Goal: Task Accomplishment & Management: Manage account settings

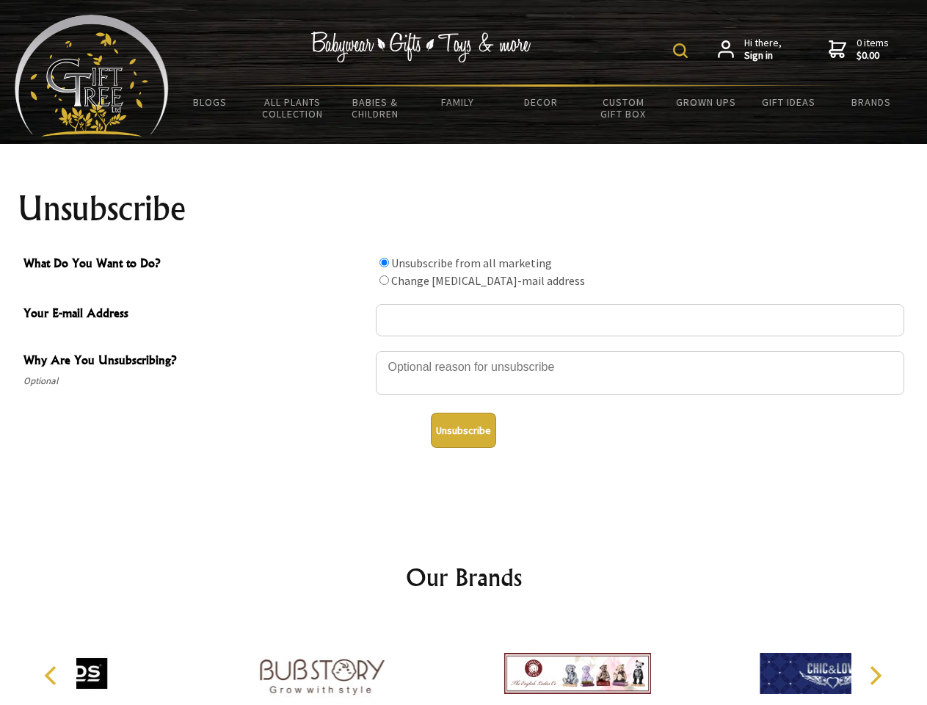
click at [683, 51] on img at bounding box center [680, 50] width 15 height 15
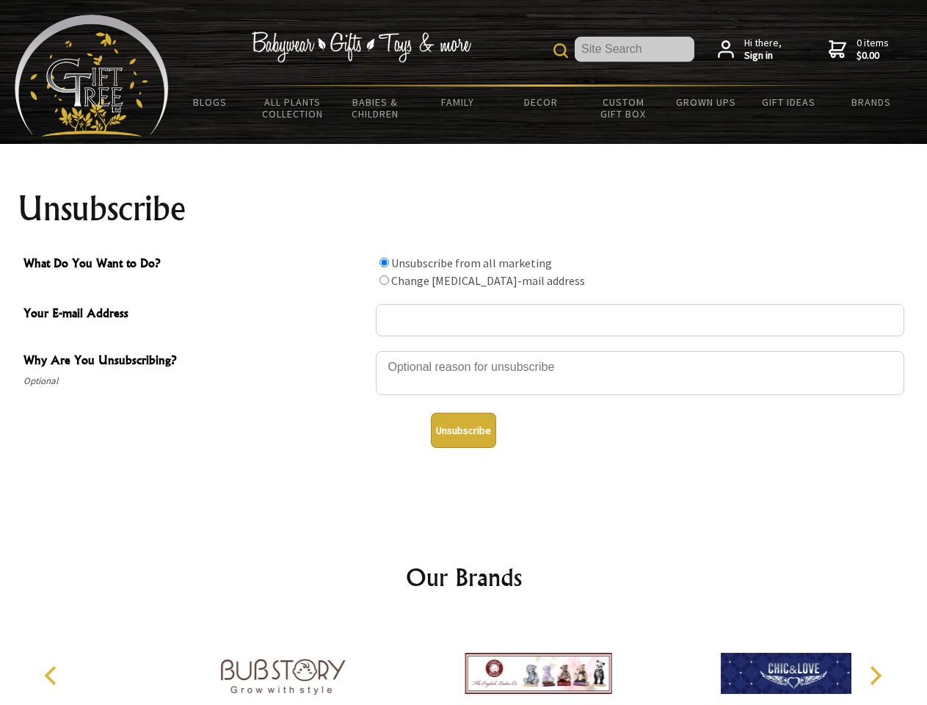
click at [464, 350] on div at bounding box center [640, 374] width 529 height 51
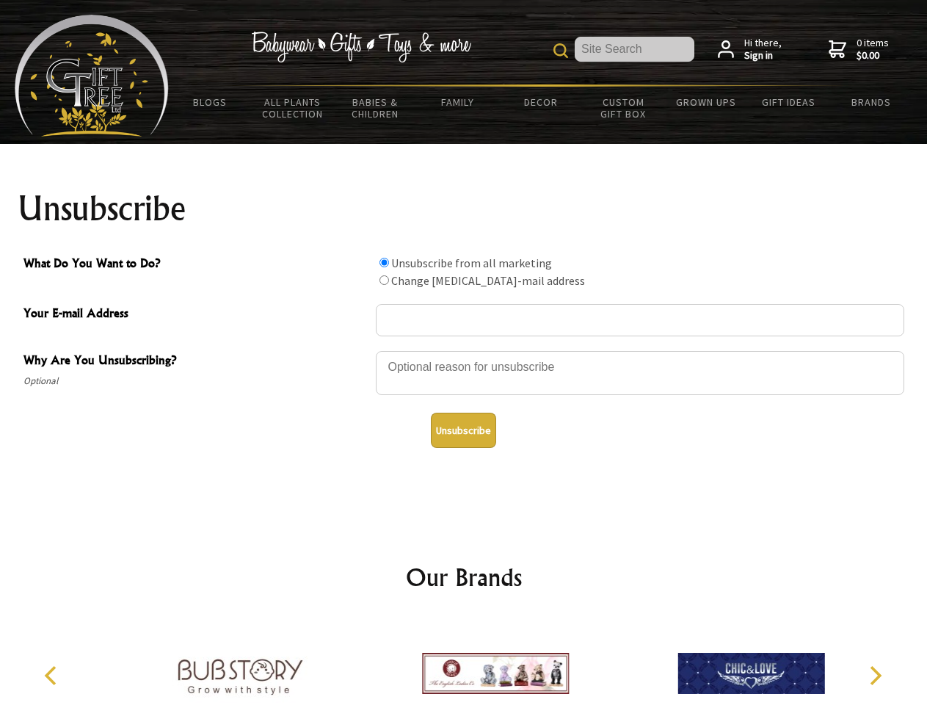
click at [384, 262] on input "What Do You Want to Do?" at bounding box center [385, 263] width 10 height 10
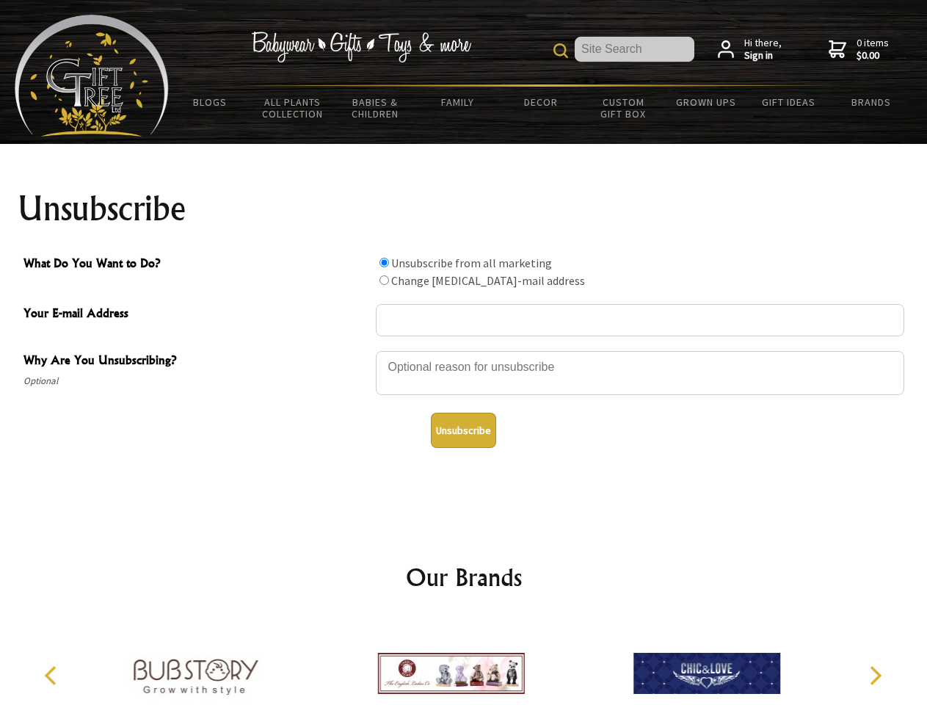
click at [384, 280] on input "What Do You Want to Do?" at bounding box center [385, 280] width 10 height 10
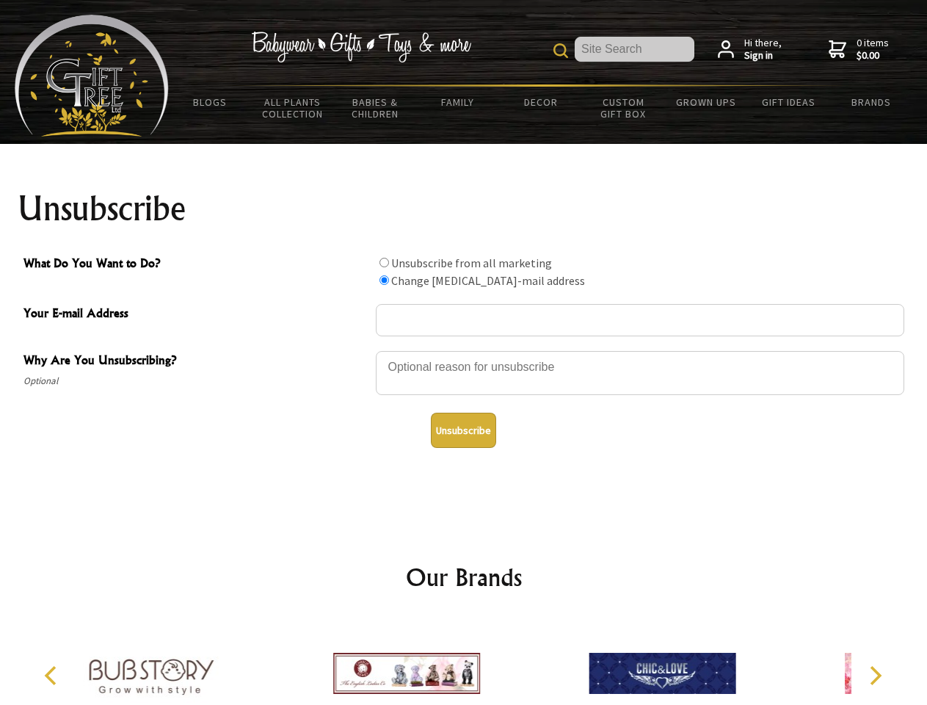
radio input "true"
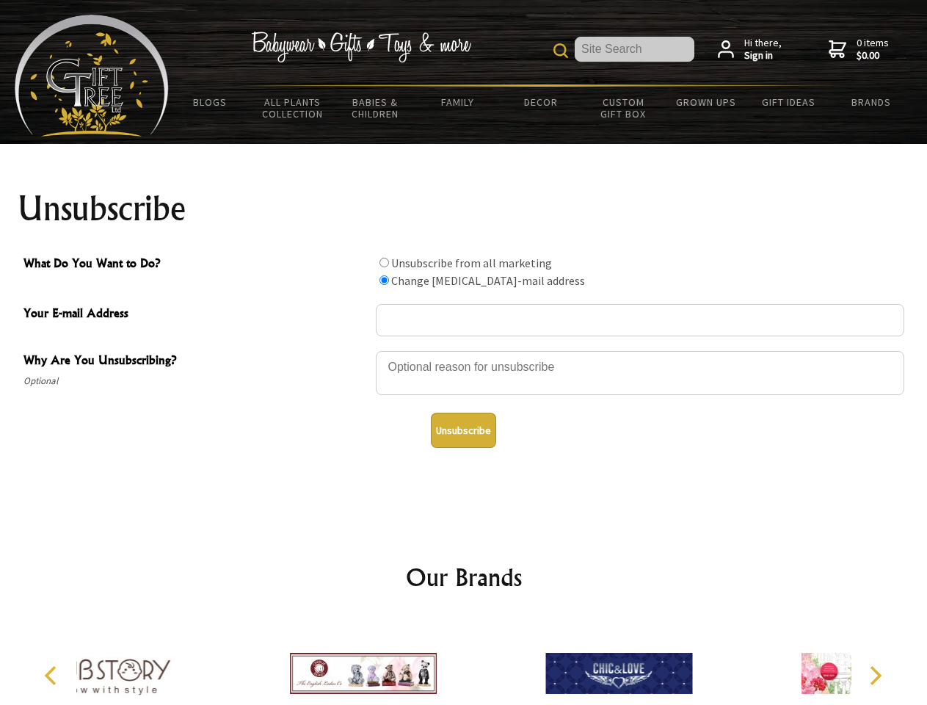
click at [463, 430] on button "Unsubscribe" at bounding box center [463, 430] width 65 height 35
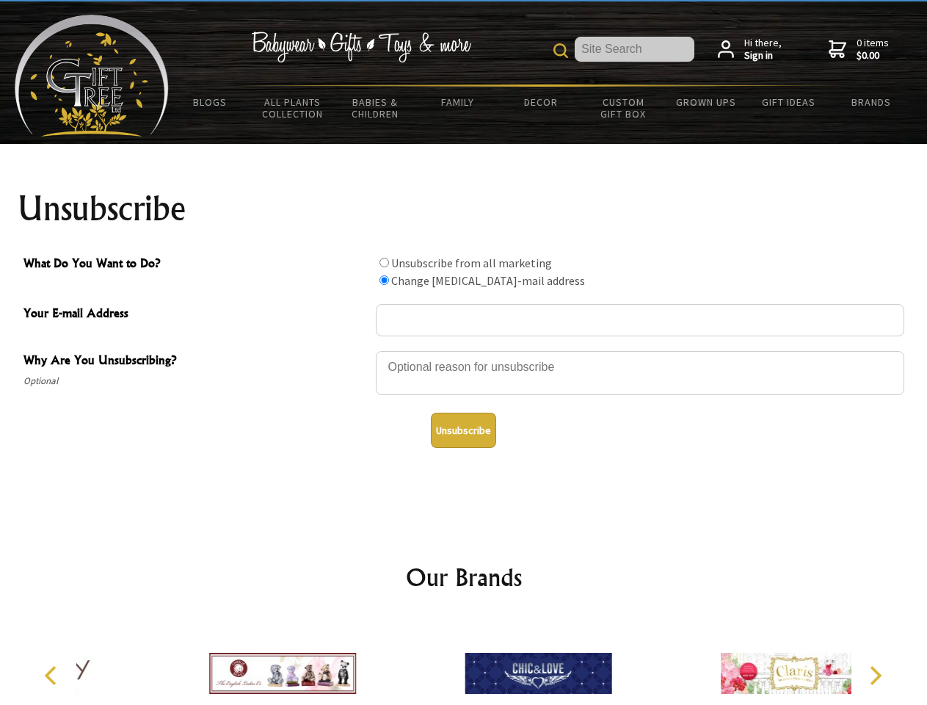
click at [464, 662] on div at bounding box center [538, 675] width 256 height 115
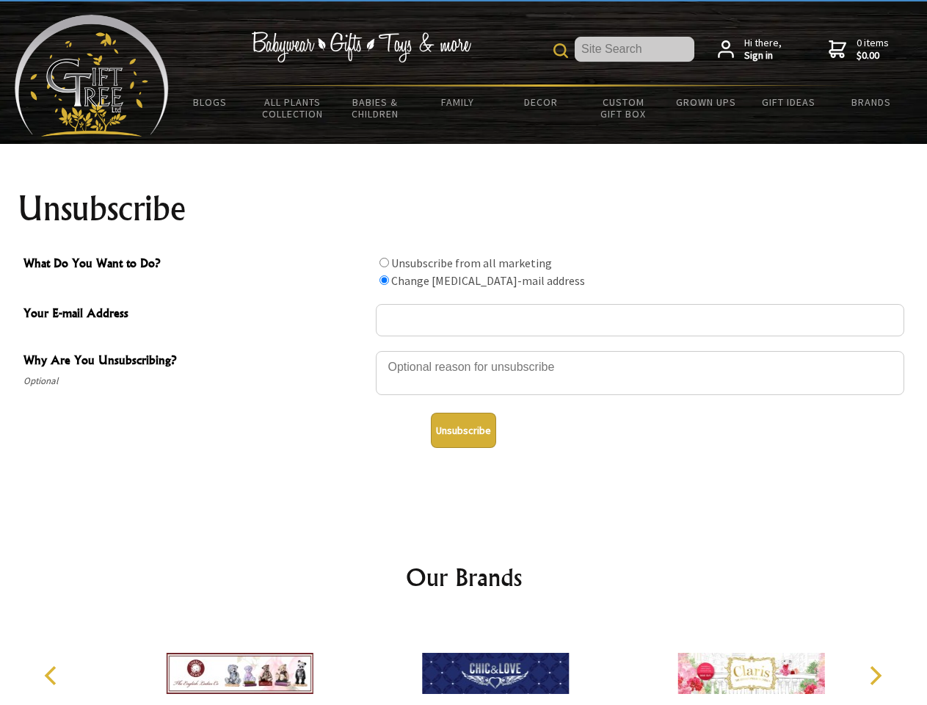
click at [53, 675] on icon "Previous" at bounding box center [52, 675] width 19 height 19
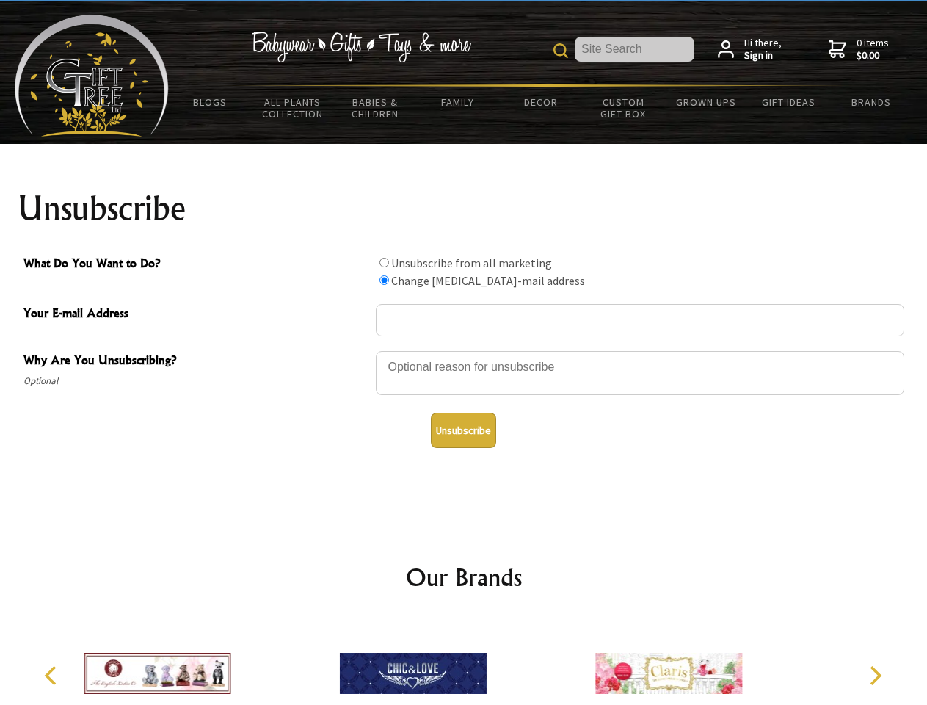
click at [875, 675] on icon "Next" at bounding box center [874, 675] width 19 height 19
